Goal: Complete application form

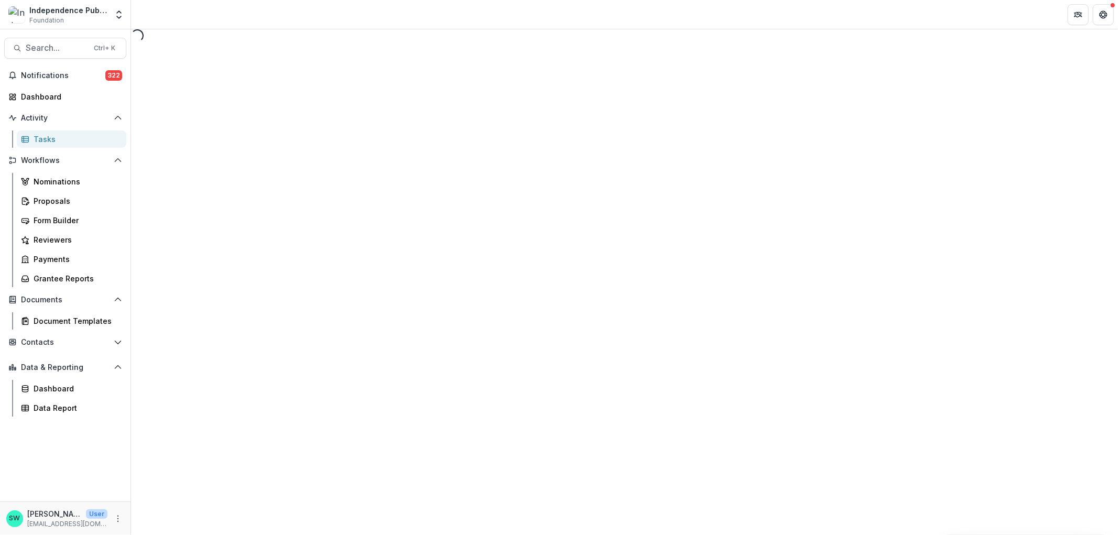
select select "********"
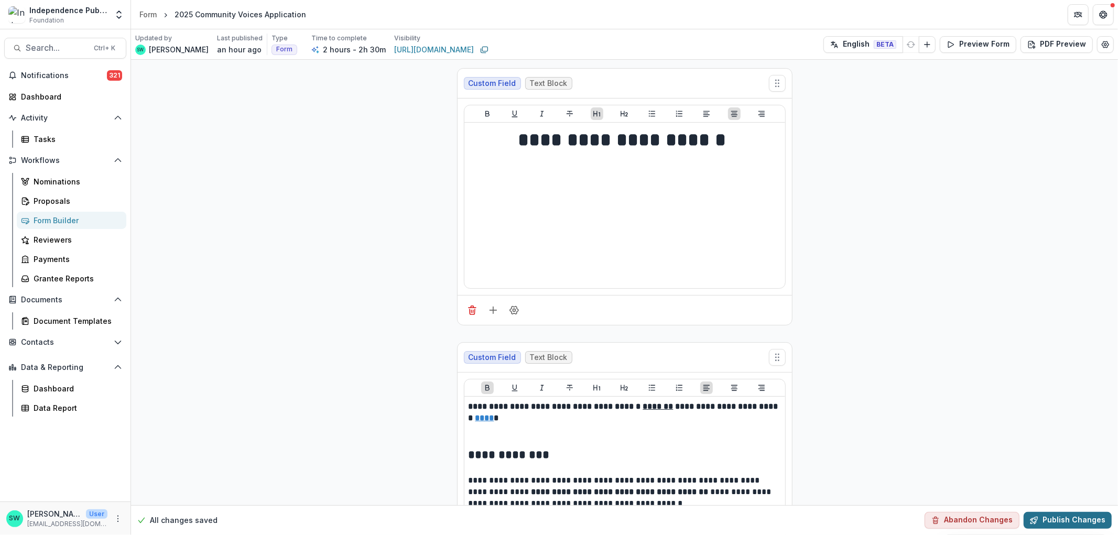
scroll to position [23178, 0]
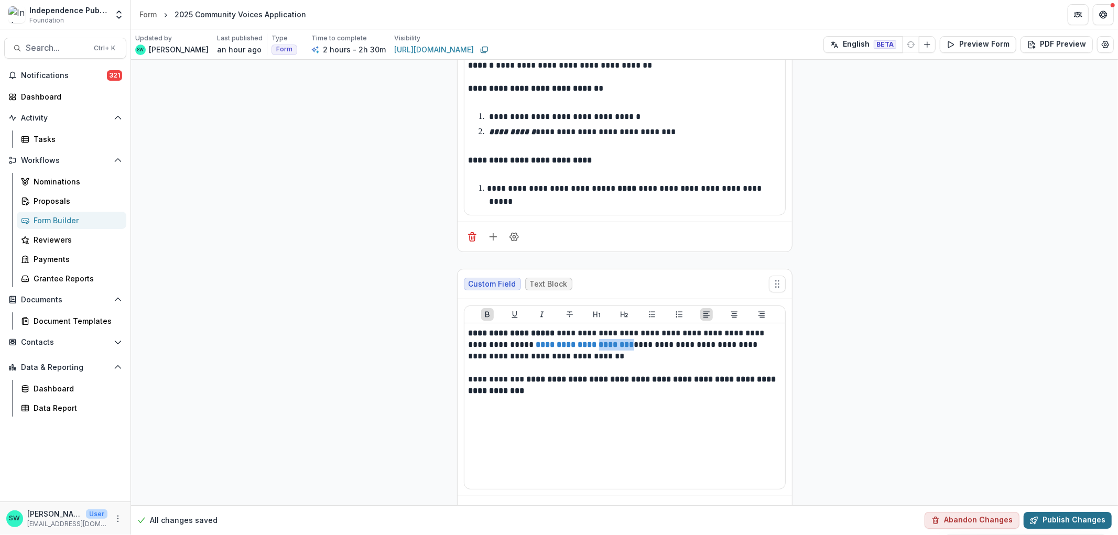
click at [1064, 521] on button "Publish Changes" at bounding box center [1067, 520] width 88 height 17
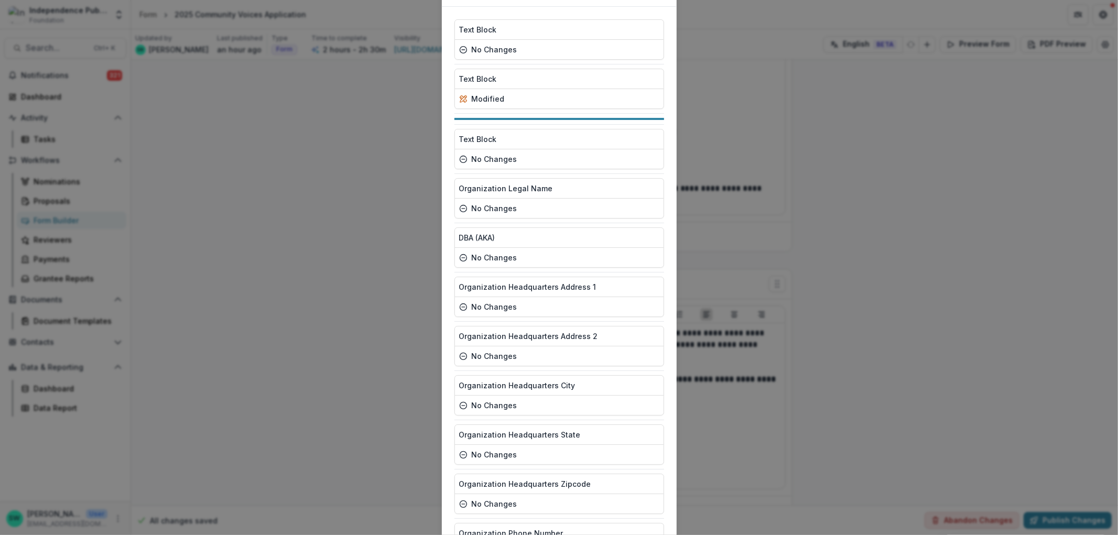
drag, startPoint x: 563, startPoint y: 223, endPoint x: 555, endPoint y: 232, distance: 11.9
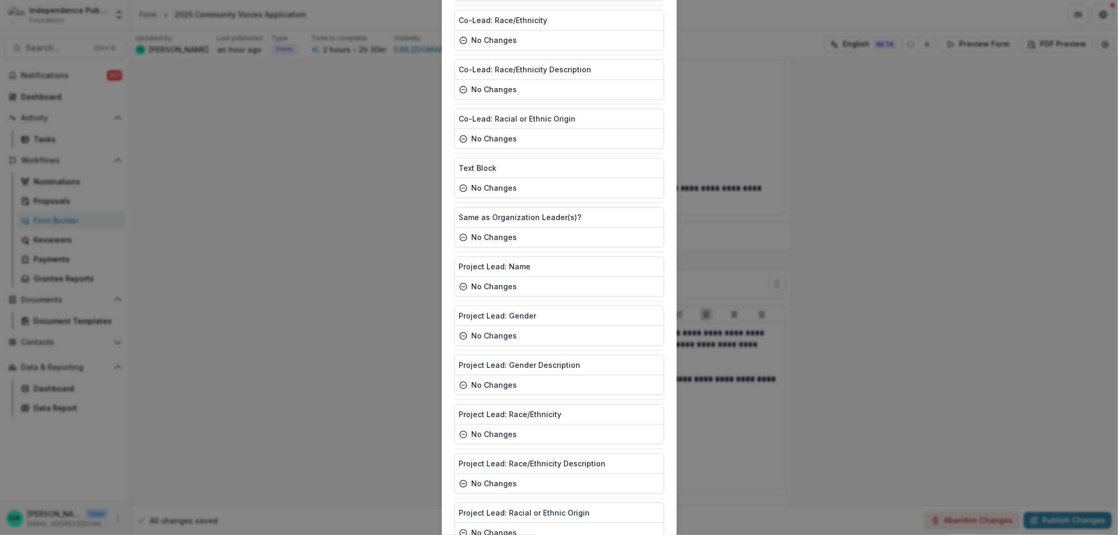
scroll to position [4140, 0]
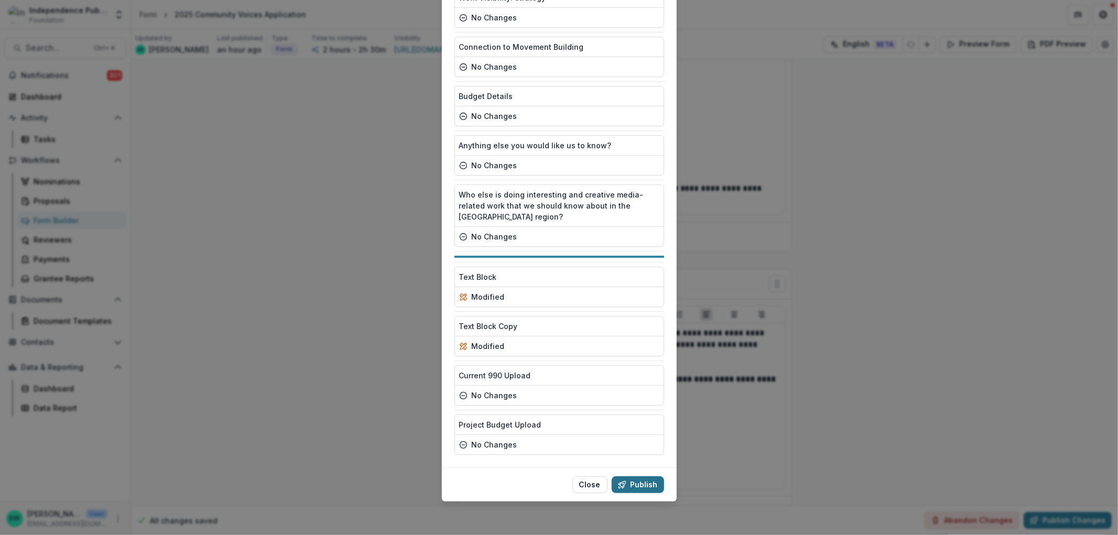
click at [644, 481] on button "Publish" at bounding box center [637, 484] width 52 height 17
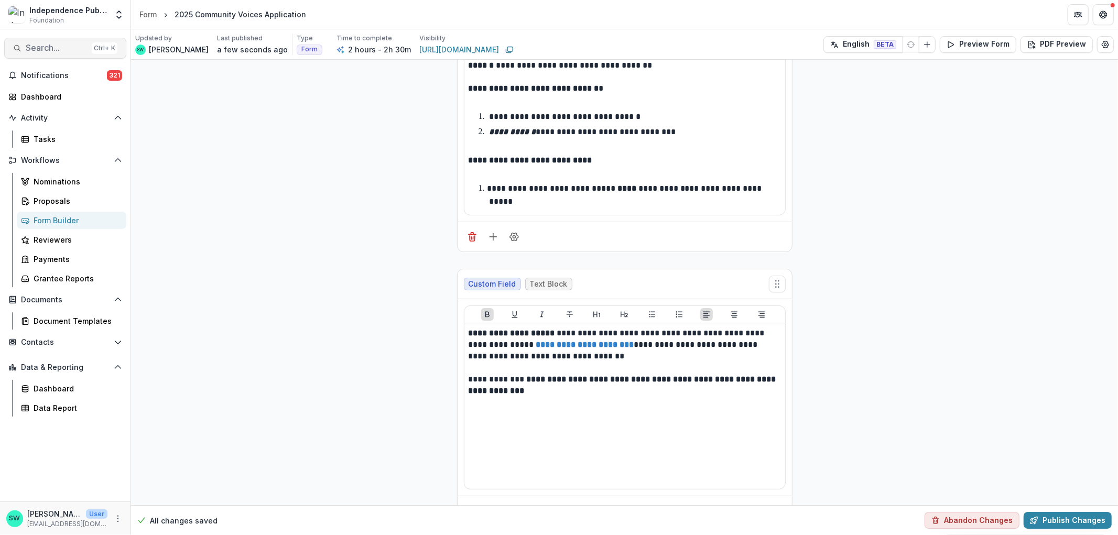
click at [62, 42] on button "Search... Ctrl + K" at bounding box center [65, 48] width 122 height 21
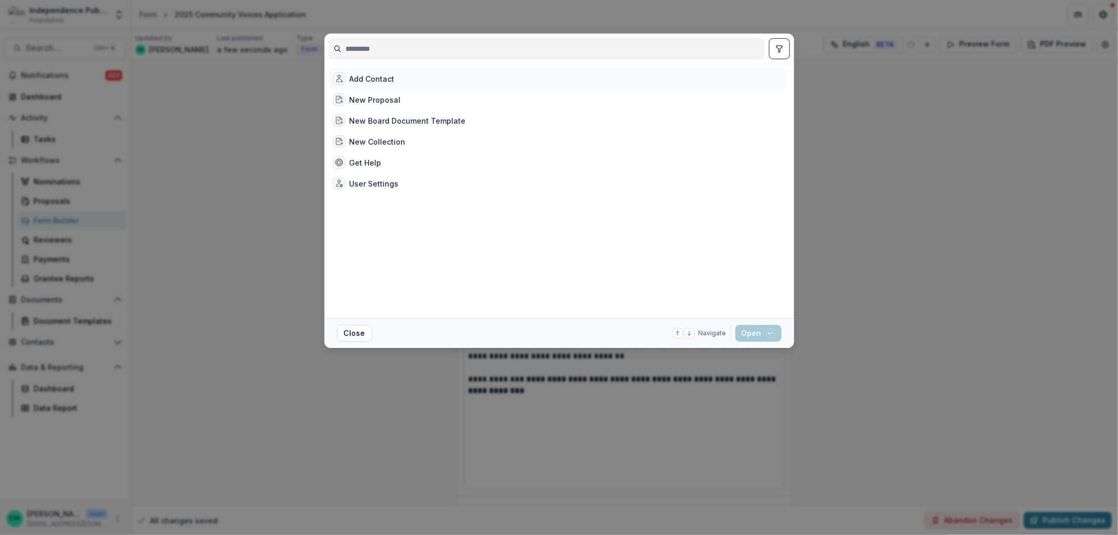
click at [380, 75] on div "Add Contact" at bounding box center [371, 78] width 45 height 11
click at [756, 335] on button "Open with enter key" at bounding box center [758, 333] width 46 height 17
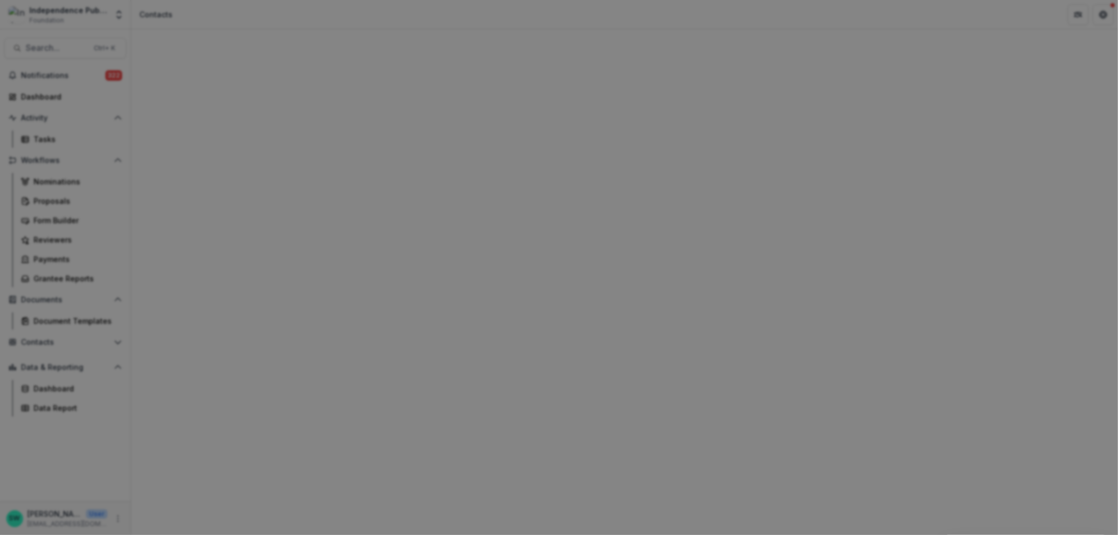
type input "**********"
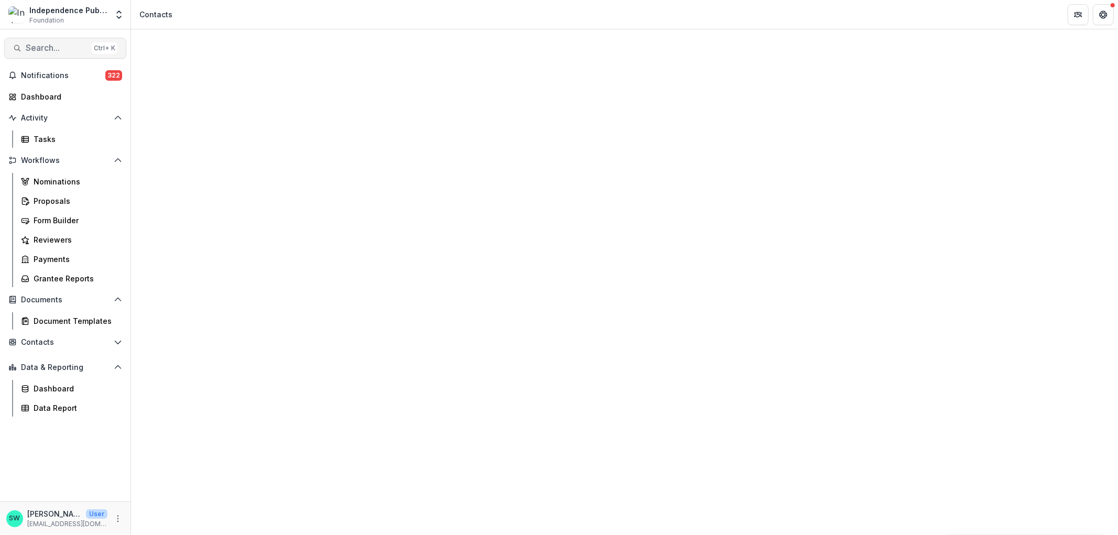
click at [66, 50] on span "Search..." at bounding box center [57, 48] width 62 height 10
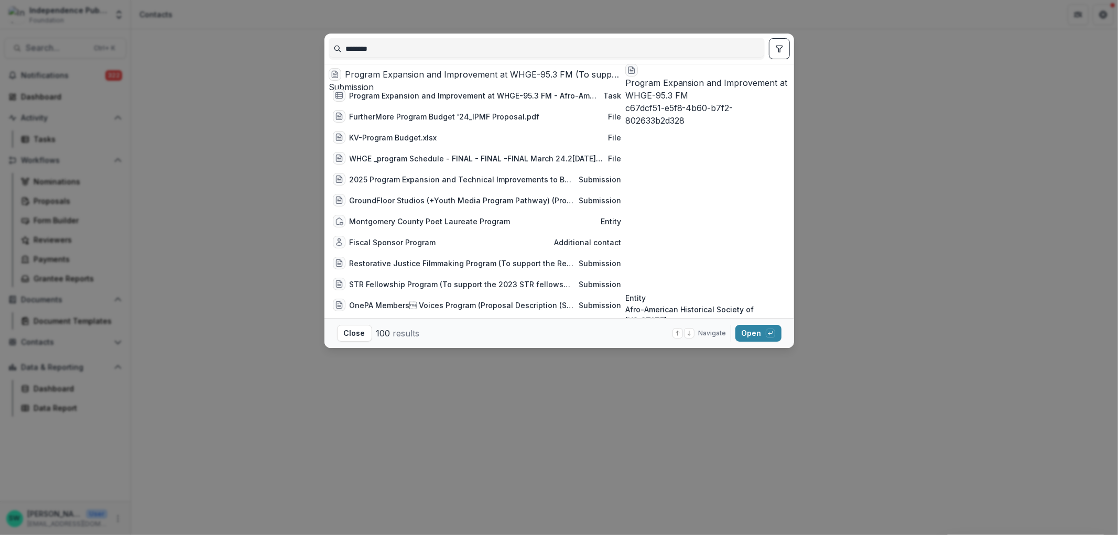
drag, startPoint x: 419, startPoint y: 48, endPoint x: 326, endPoint y: 55, distance: 93.6
click at [326, 55] on div "********" at bounding box center [558, 49] width 469 height 30
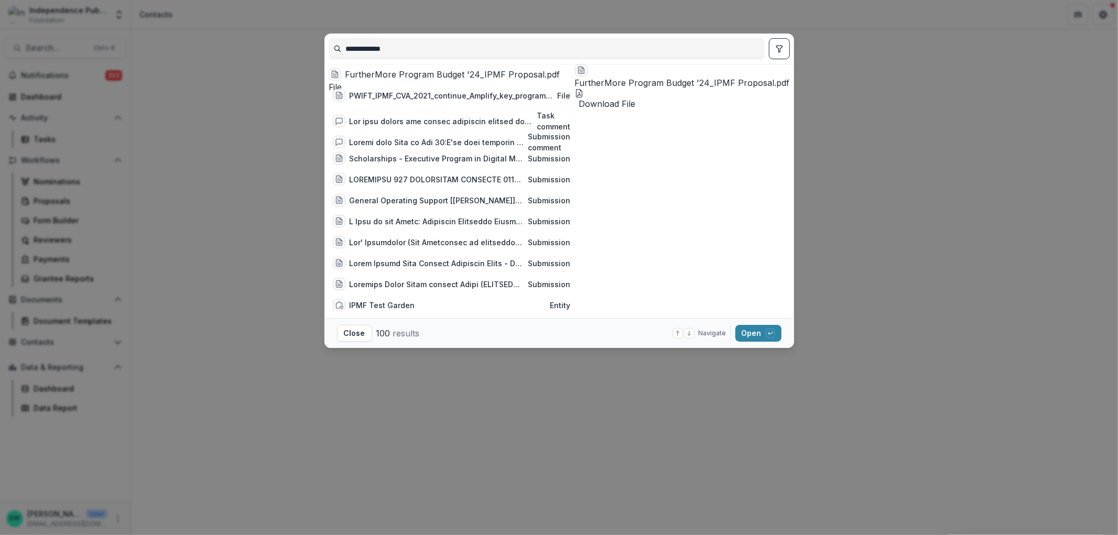
drag, startPoint x: 448, startPoint y: 50, endPoint x: 313, endPoint y: 47, distance: 135.2
click at [313, 47] on div "**********" at bounding box center [559, 267] width 1118 height 535
type input "**********"
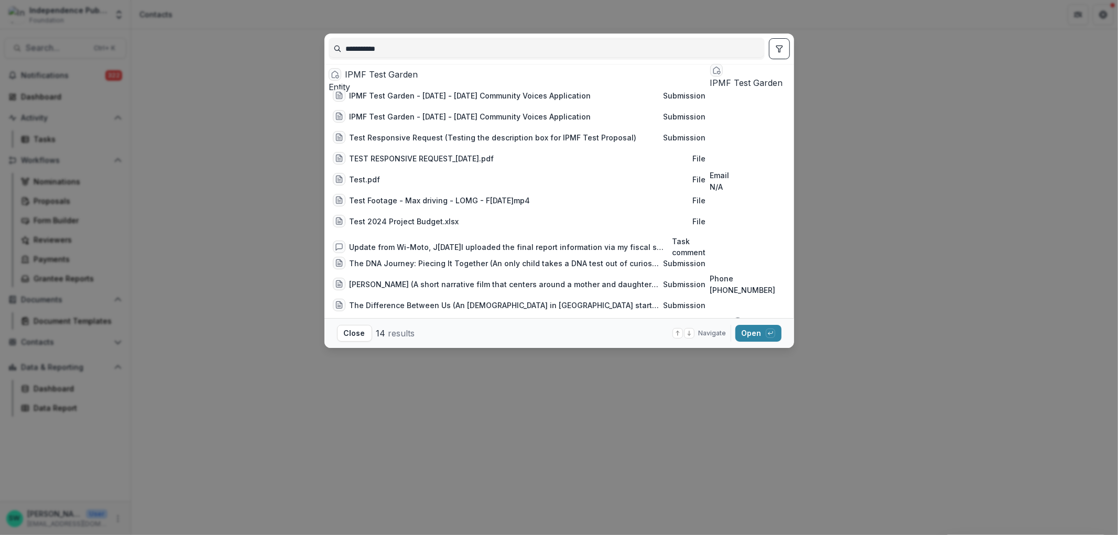
scroll to position [48, 0]
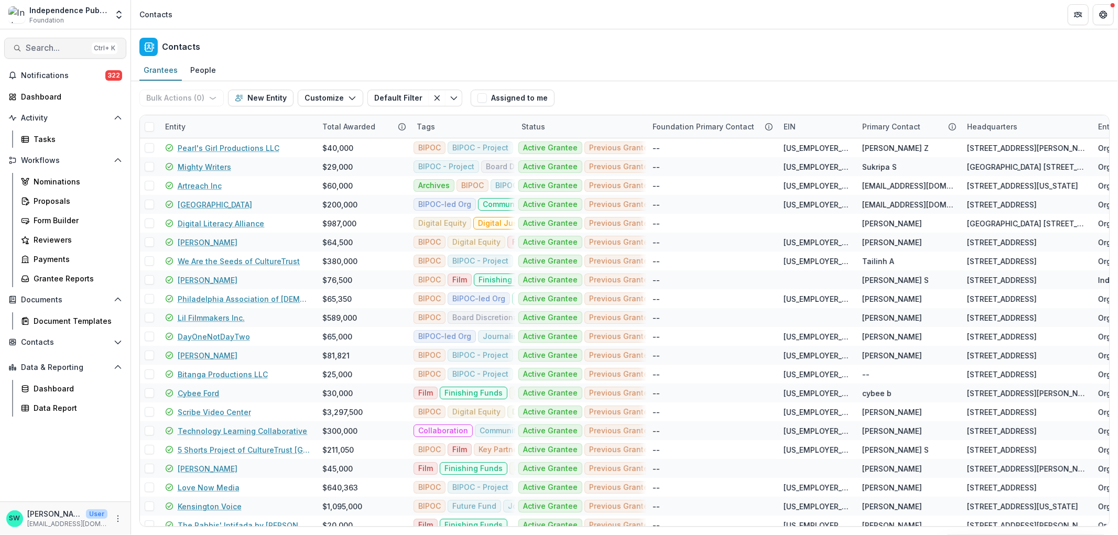
click at [62, 43] on span "Search..." at bounding box center [57, 48] width 62 height 10
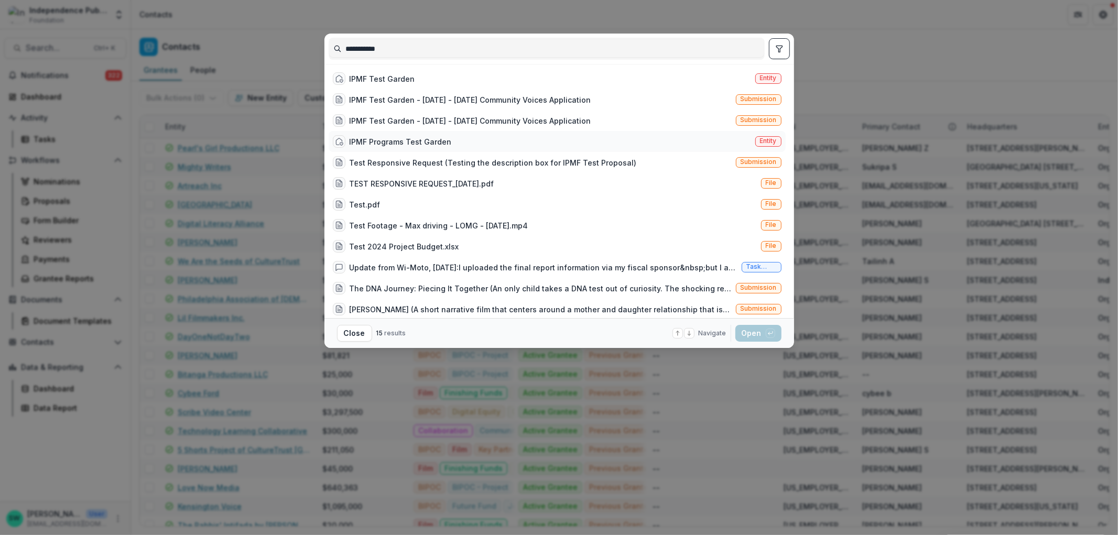
type input "**********"
click at [420, 140] on div "IPMF Programs Test Garden" at bounding box center [400, 141] width 102 height 11
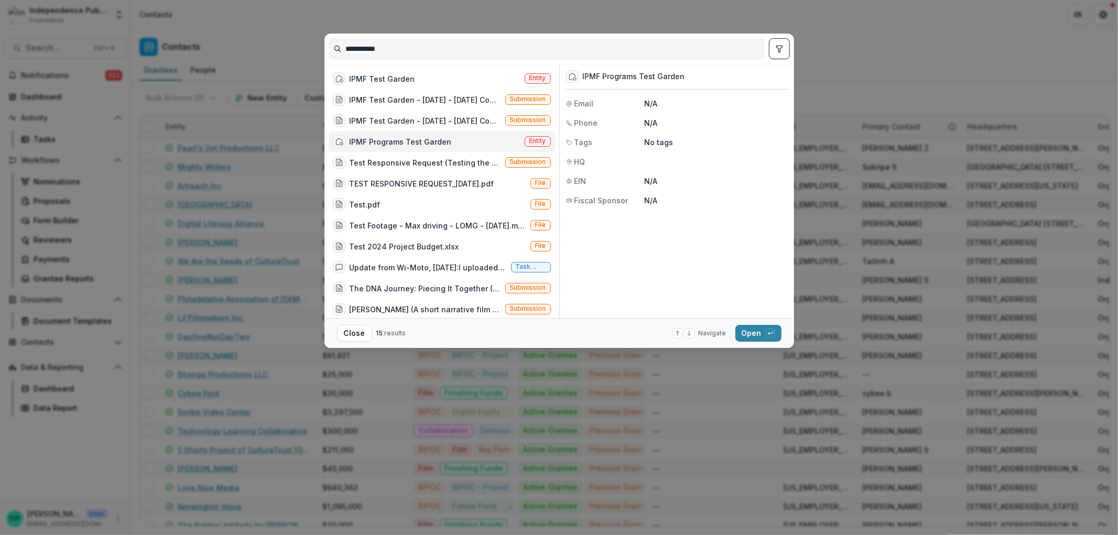
click at [420, 140] on div "IPMF Programs Test Garden" at bounding box center [400, 141] width 102 height 11
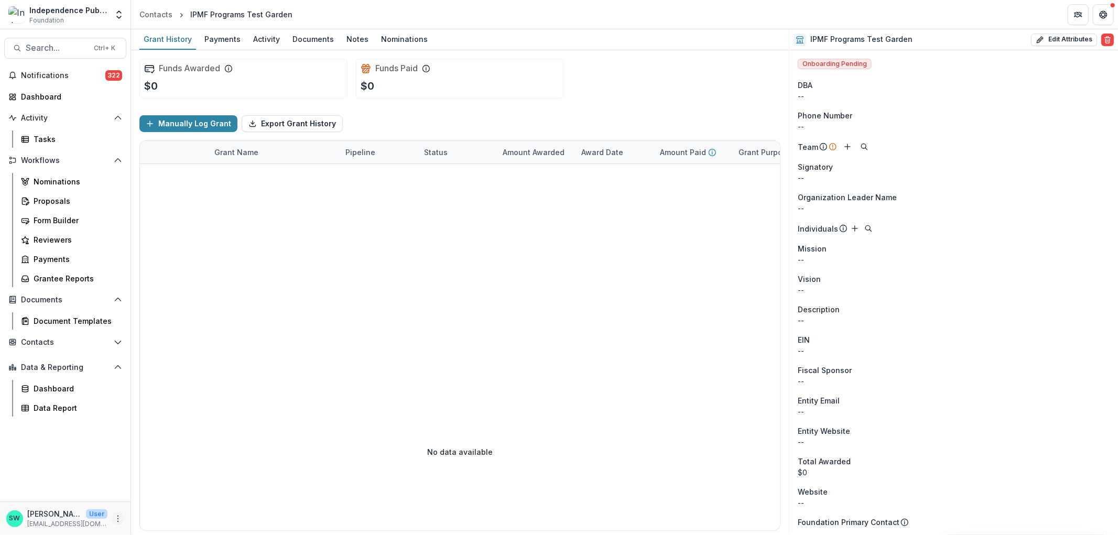
click at [119, 521] on icon "More" at bounding box center [118, 519] width 8 height 8
click at [1056, 40] on button "Edit Attributes" at bounding box center [1064, 40] width 66 height 13
select select
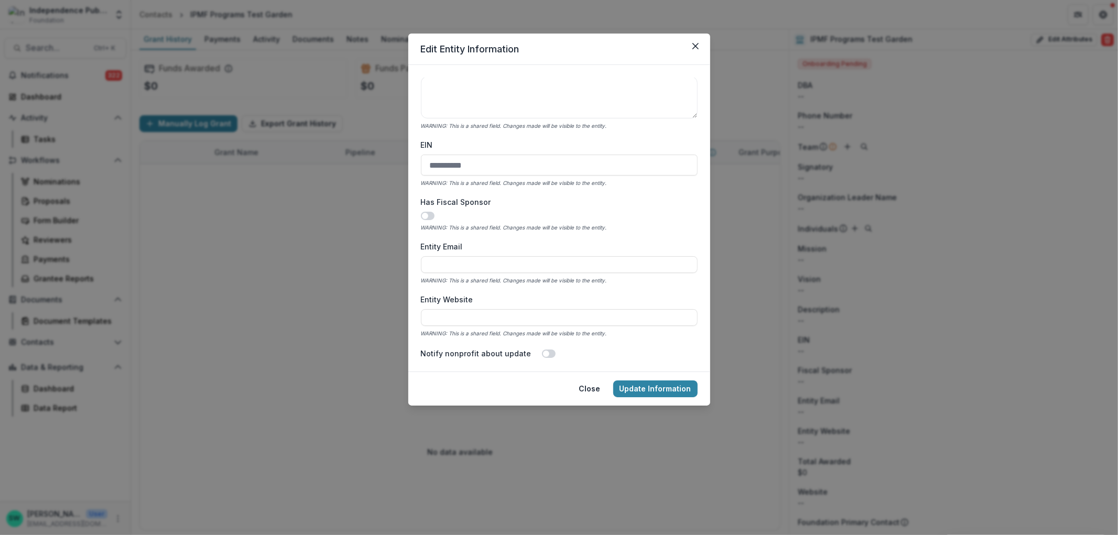
scroll to position [233, 0]
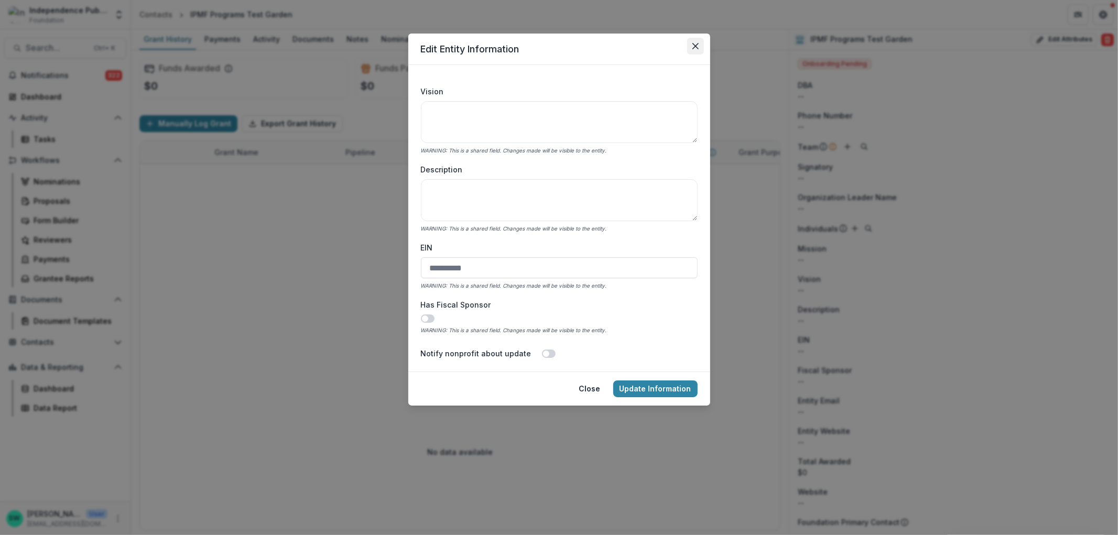
click at [697, 45] on icon "Close" at bounding box center [695, 46] width 6 height 6
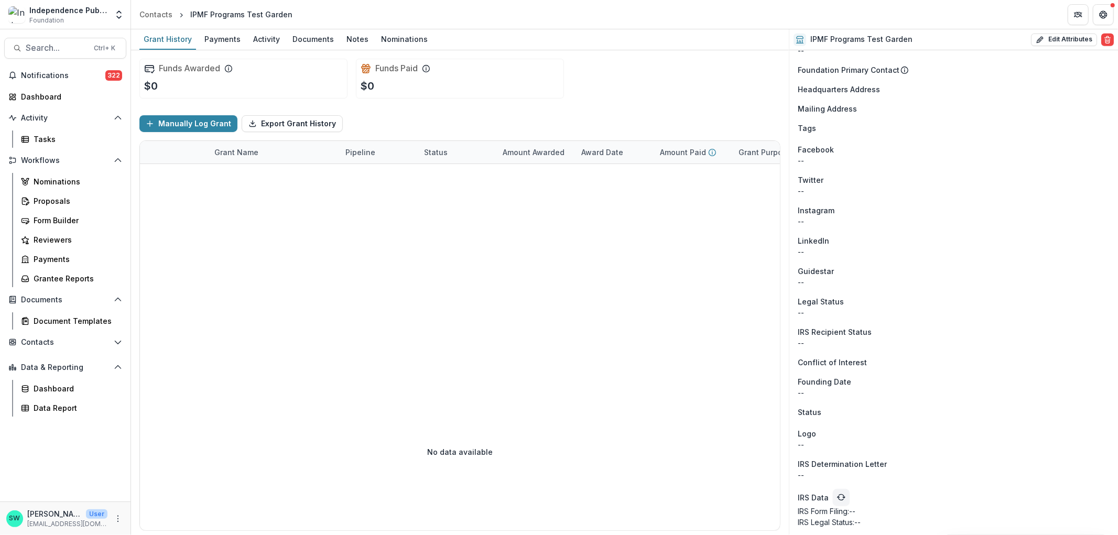
scroll to position [0, 0]
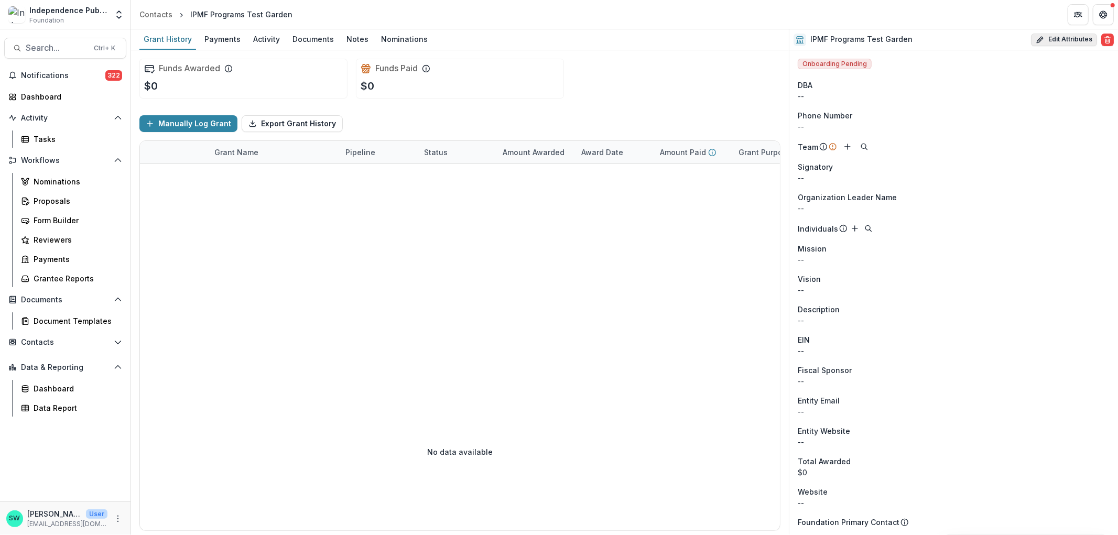
click at [1070, 40] on button "Edit Attributes" at bounding box center [1064, 40] width 66 height 13
select select
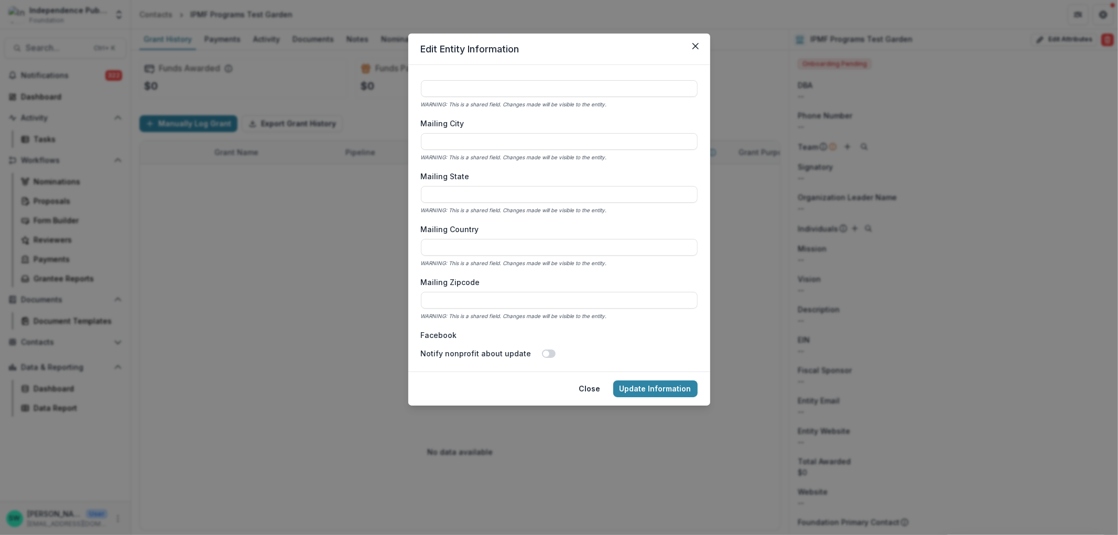
scroll to position [989, 0]
click at [692, 44] on icon "Close" at bounding box center [695, 46] width 6 height 6
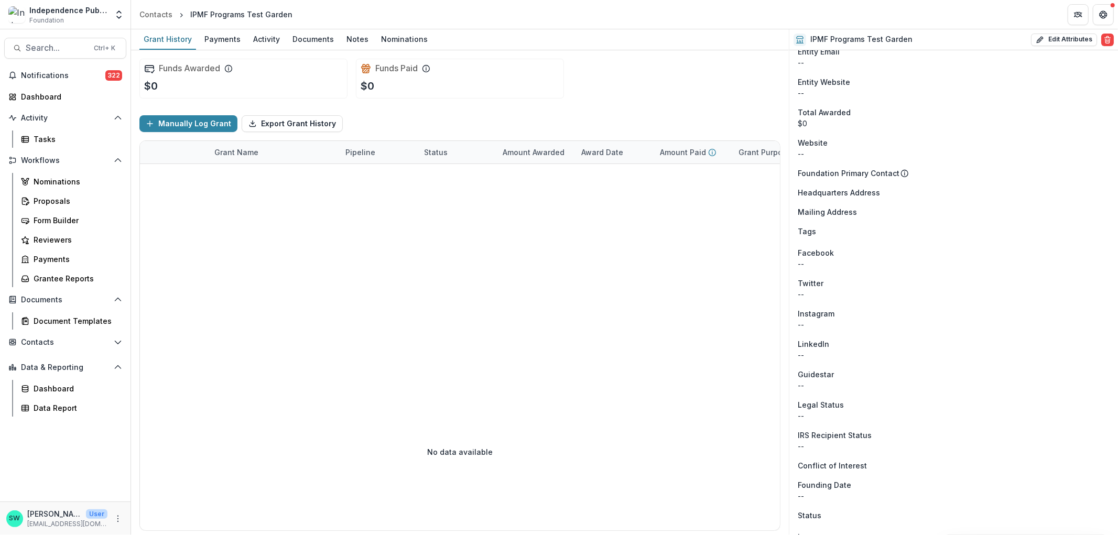
scroll to position [373, 0]
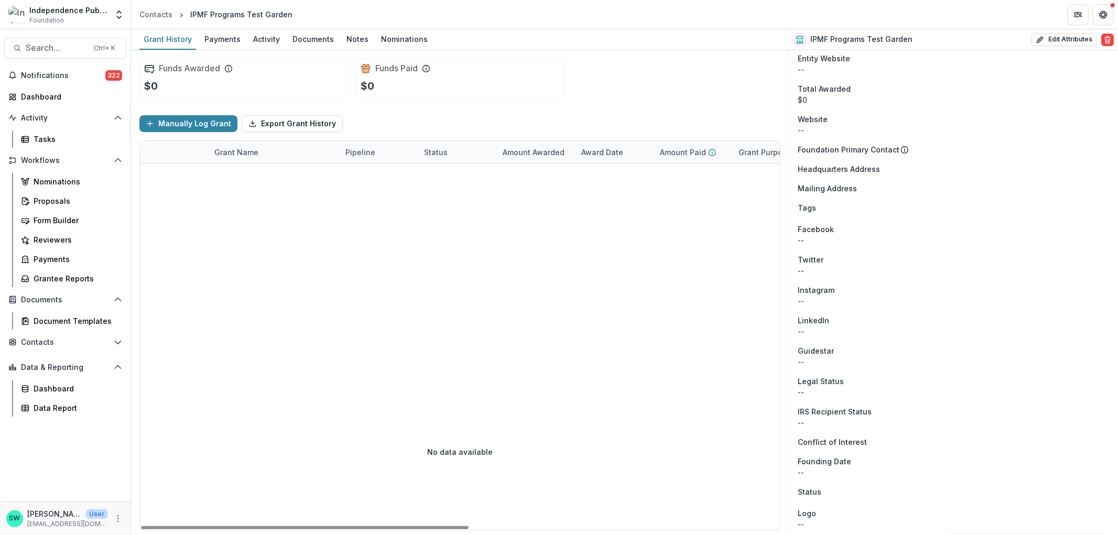
click at [1012, 187] on div "Mailing Address" at bounding box center [954, 188] width 312 height 11
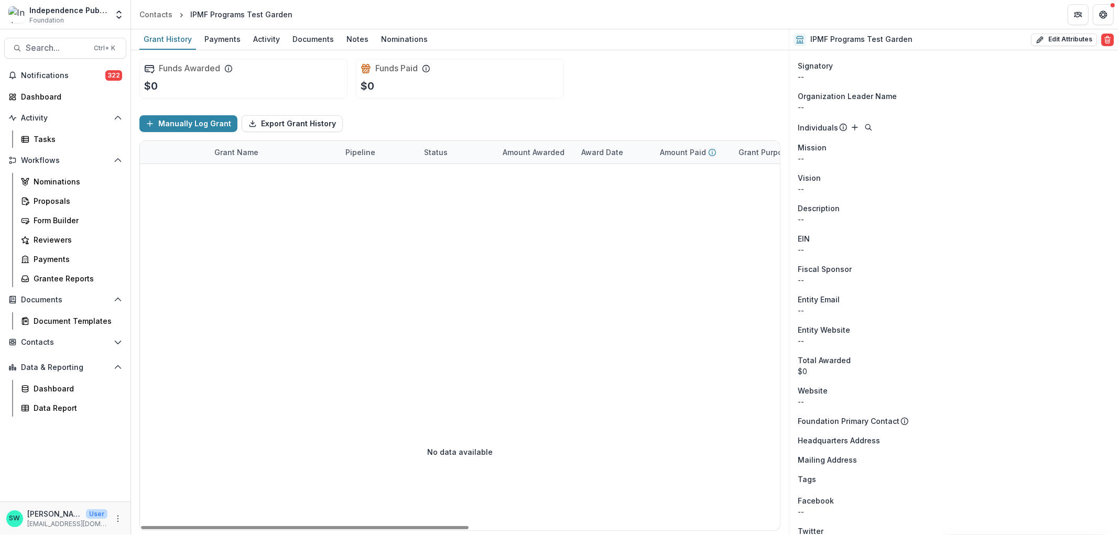
scroll to position [0, 0]
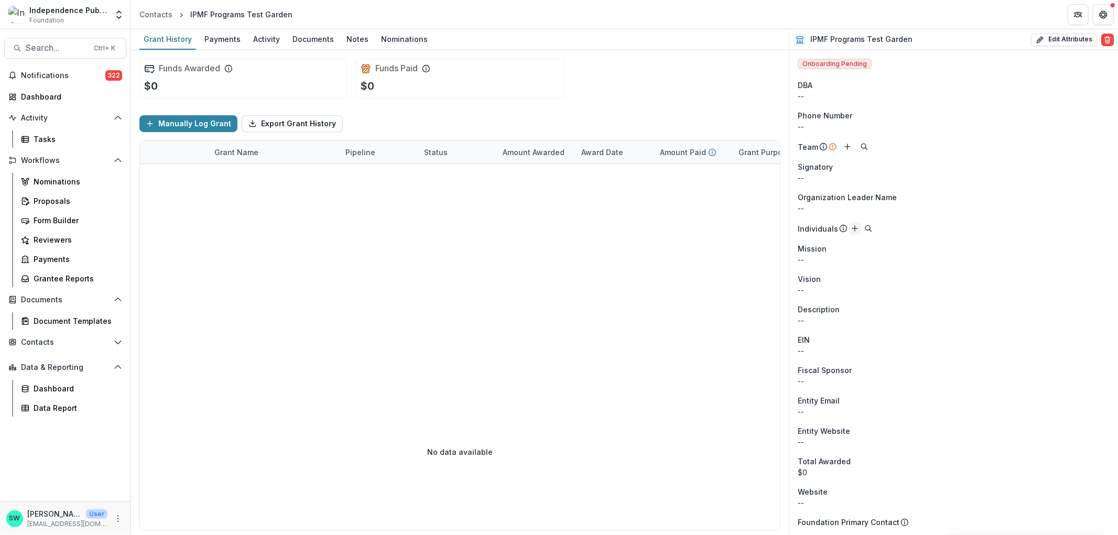
click at [850, 230] on icon "Add" at bounding box center [854, 228] width 8 height 8
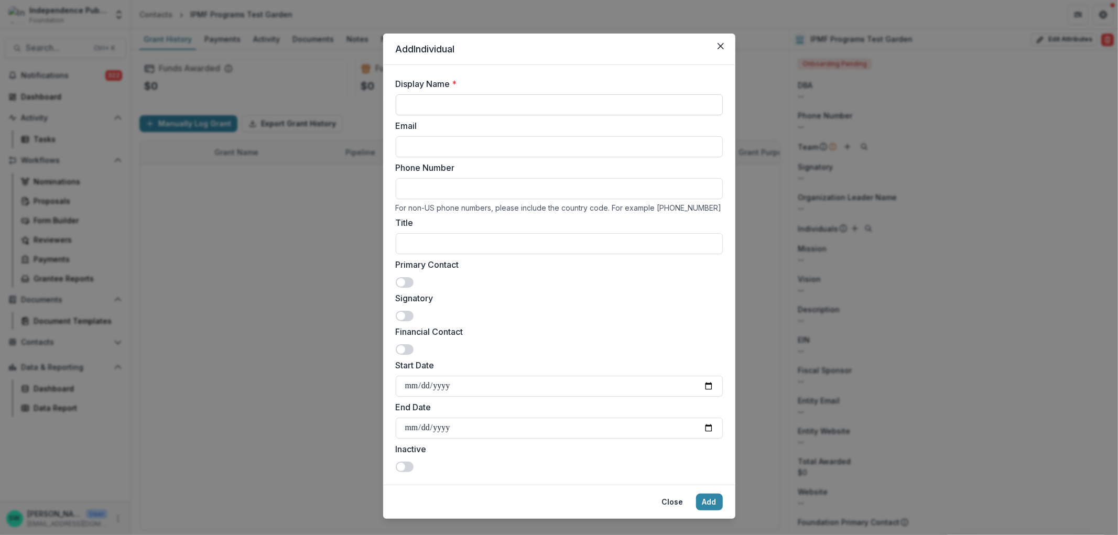
click at [433, 105] on input "Display Name *" at bounding box center [559, 104] width 327 height 21
type input "**********"
click at [459, 143] on input "Email" at bounding box center [559, 146] width 327 height 21
click at [568, 155] on input "Email" at bounding box center [559, 146] width 327 height 21
click at [646, 83] on label "Display Name *" at bounding box center [556, 84] width 321 height 13
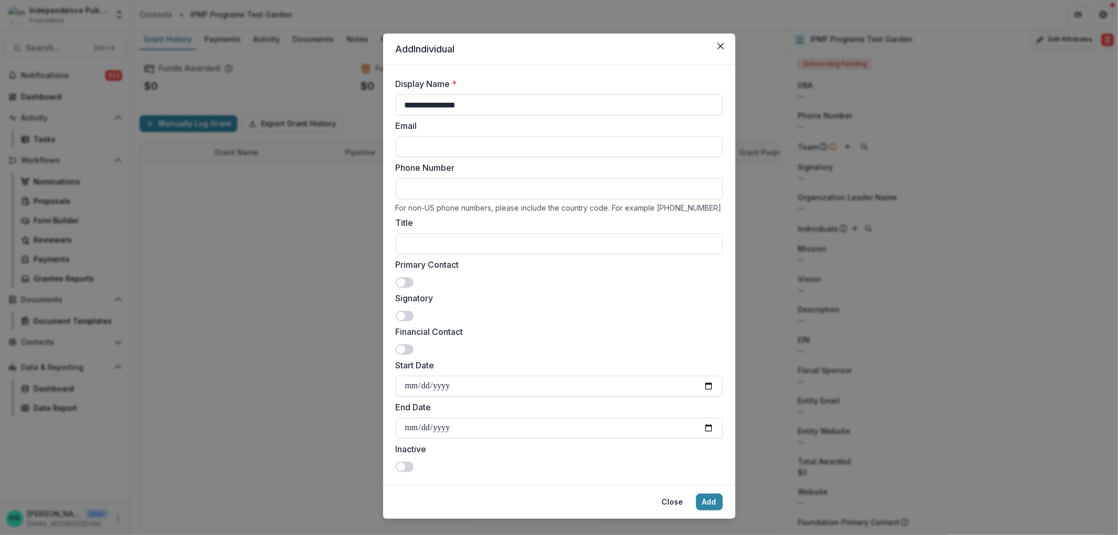
click at [646, 94] on input "**********" at bounding box center [559, 104] width 327 height 21
click at [575, 141] on input "Email" at bounding box center [559, 146] width 327 height 21
click at [433, 191] on input "Phone Number" at bounding box center [559, 188] width 327 height 21
click at [422, 146] on input "**********" at bounding box center [559, 146] width 327 height 21
type input "**********"
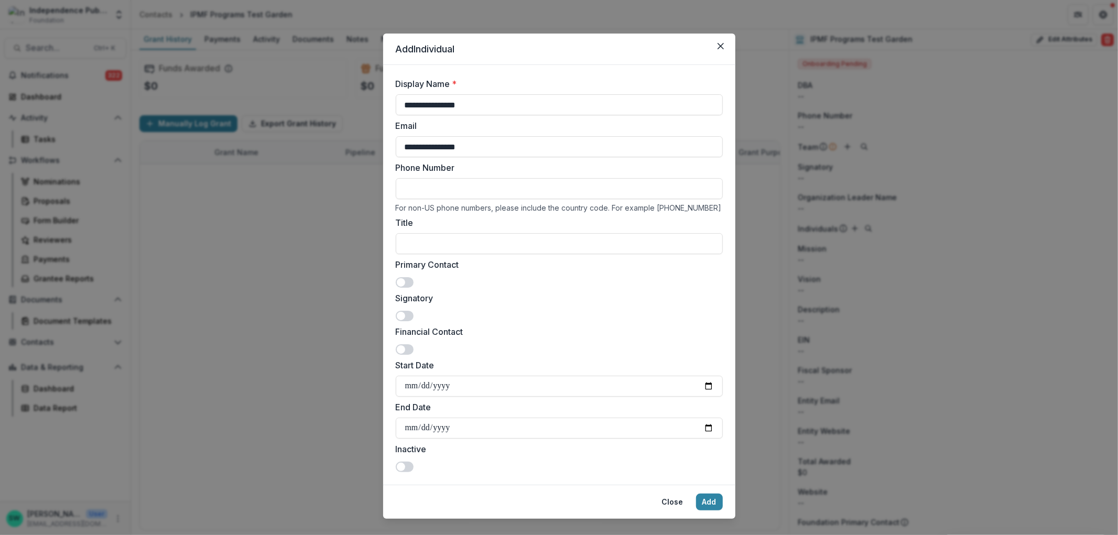
scroll to position [17, 0]
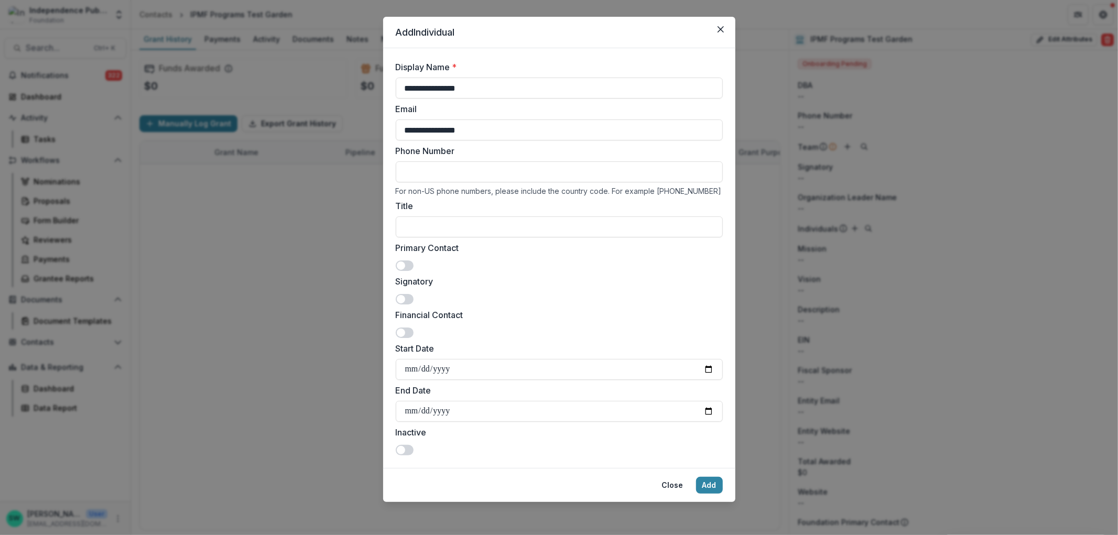
click at [405, 265] on span at bounding box center [405, 265] width 18 height 10
click at [402, 294] on span at bounding box center [405, 299] width 18 height 10
click at [713, 484] on button "Add" at bounding box center [709, 485] width 27 height 17
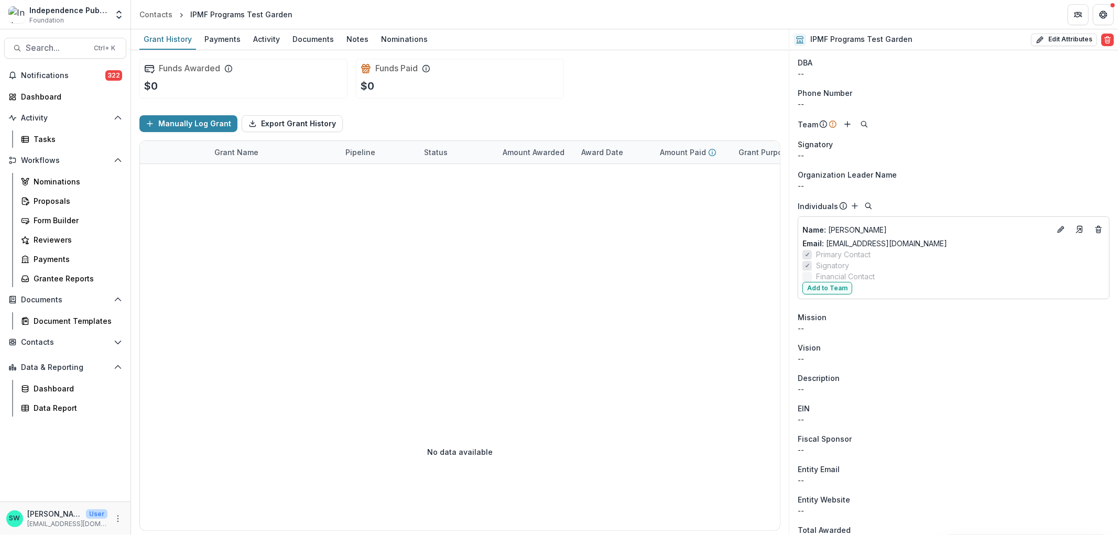
scroll to position [58, 0]
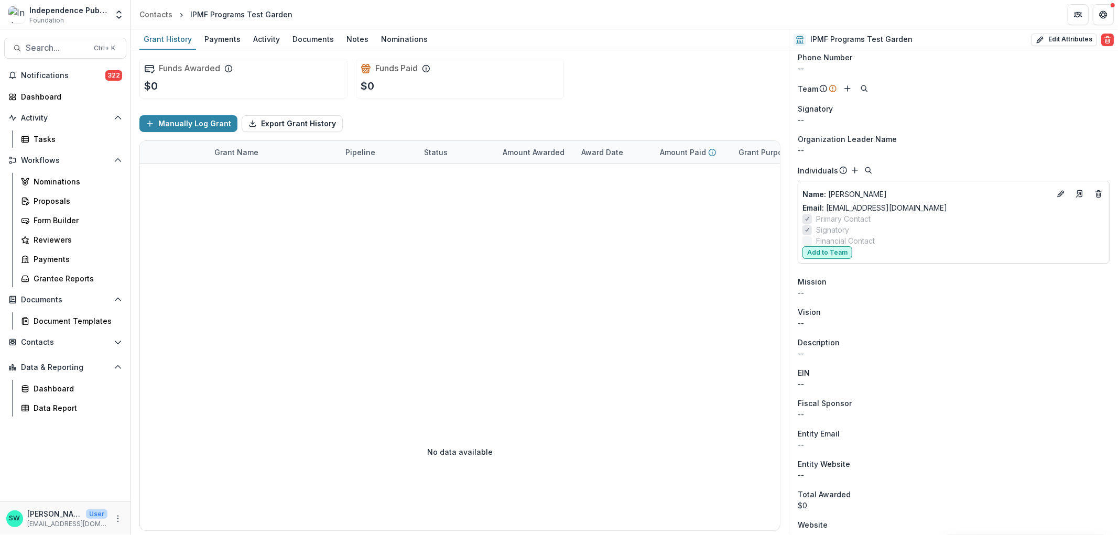
click at [828, 255] on button "Add to Team" at bounding box center [827, 252] width 50 height 13
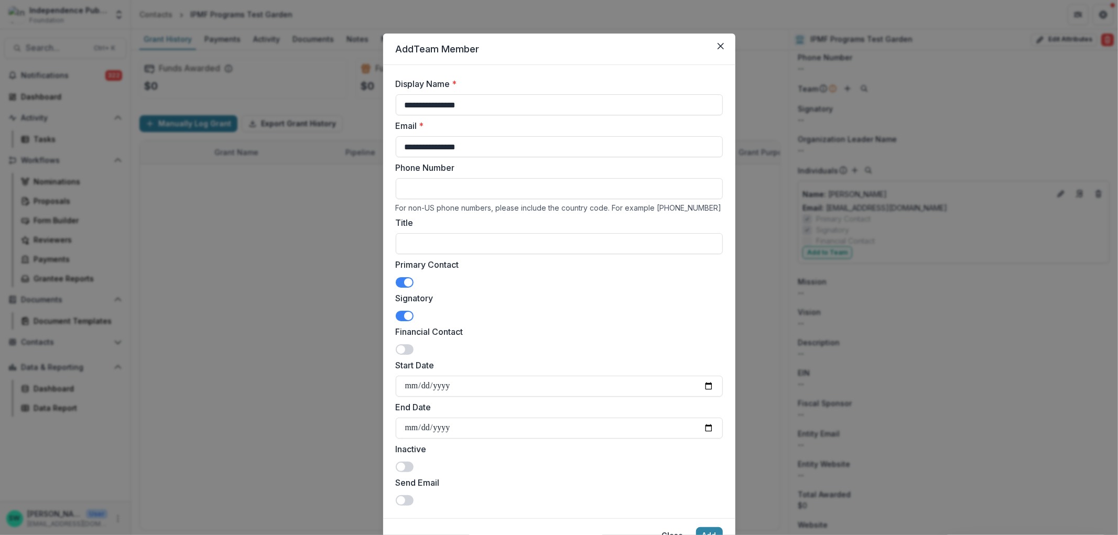
scroll to position [50, 0]
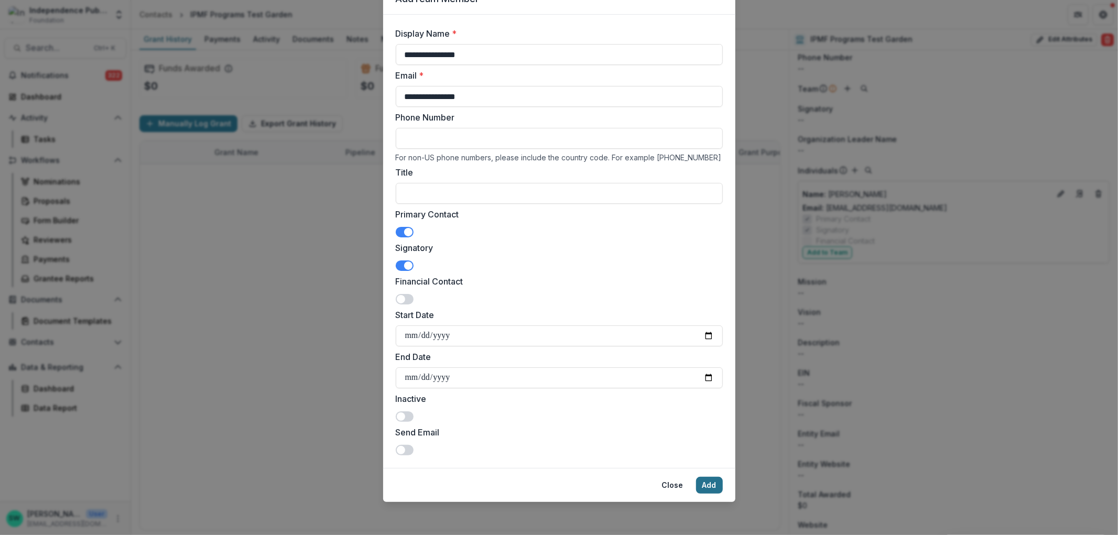
click at [711, 490] on button "Add" at bounding box center [709, 485] width 27 height 17
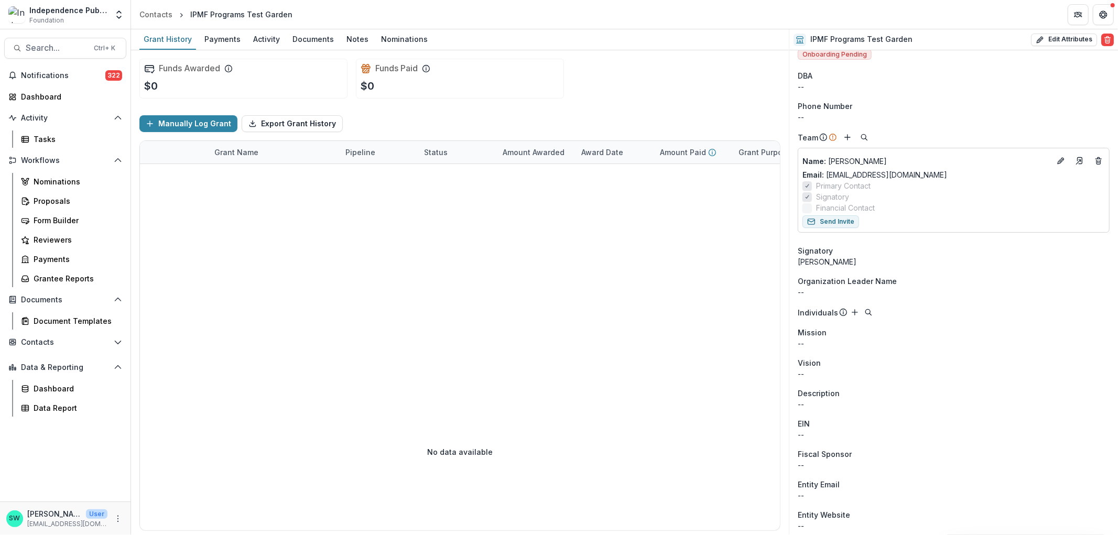
scroll to position [0, 0]
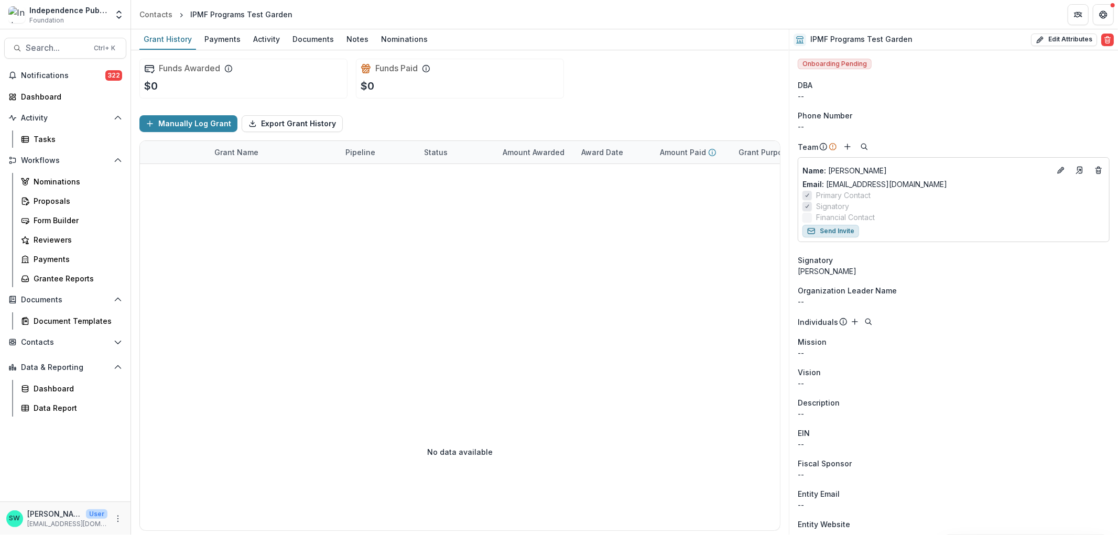
click at [837, 234] on button "Send Invite" at bounding box center [830, 231] width 57 height 13
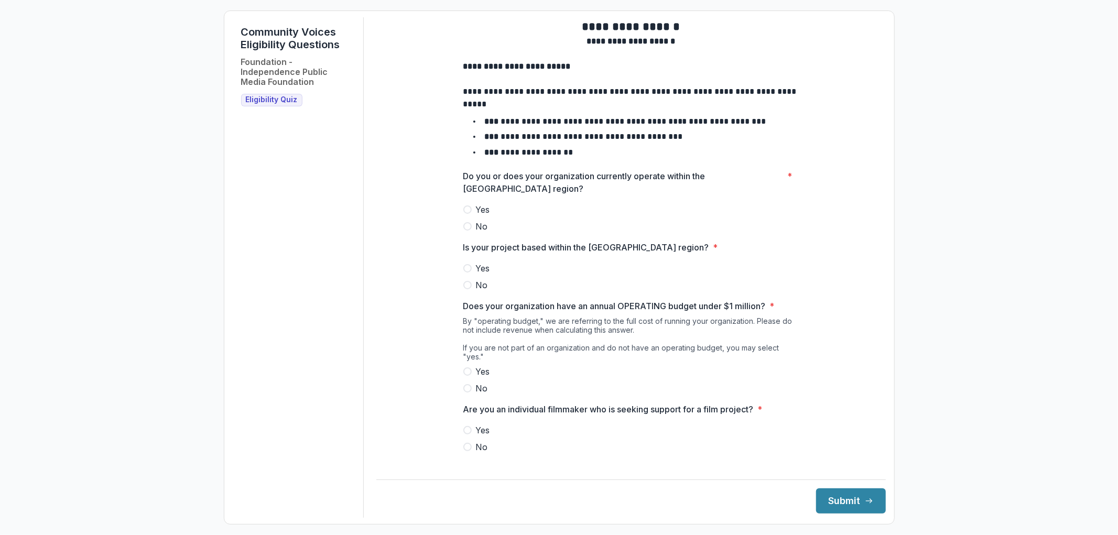
scroll to position [8, 0]
click at [491, 183] on p "Do you or does your organization currently operate within the Greater Philadelp…" at bounding box center [623, 180] width 320 height 25
click at [541, 252] on p "Is your project based within the Greater Philadelphia region?" at bounding box center [586, 245] width 246 height 13
click at [561, 343] on div "By "operating budget," we are referring to the full cost of running your organi…" at bounding box center [630, 339] width 335 height 49
click at [624, 452] on div "**********" at bounding box center [630, 239] width 335 height 460
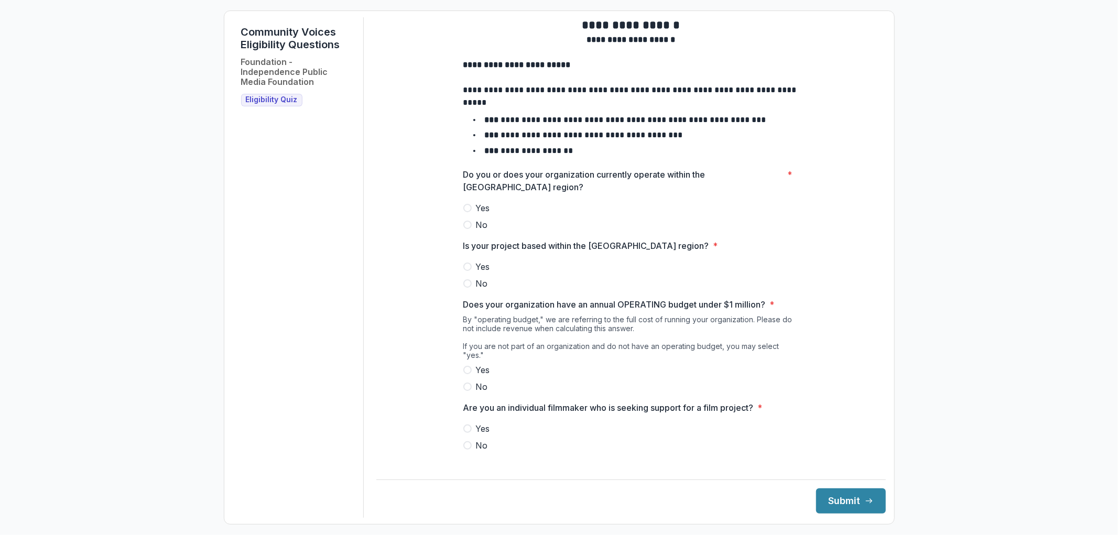
click at [476, 214] on span "Yes" at bounding box center [483, 208] width 14 height 13
click at [470, 272] on label "Yes" at bounding box center [630, 266] width 335 height 13
click at [469, 371] on label "Yes" at bounding box center [630, 370] width 335 height 13
click at [467, 441] on span at bounding box center [467, 445] width 8 height 8
click at [871, 498] on button "Submit" at bounding box center [851, 500] width 70 height 25
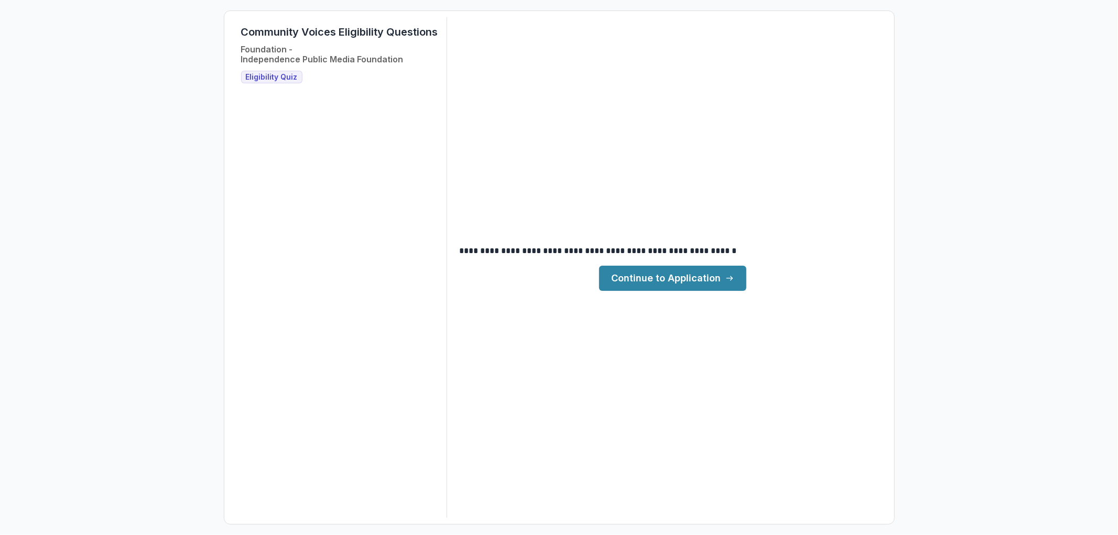
click at [698, 283] on link "Continue to Application" at bounding box center [672, 278] width 147 height 25
